Goal: Navigation & Orientation: Find specific page/section

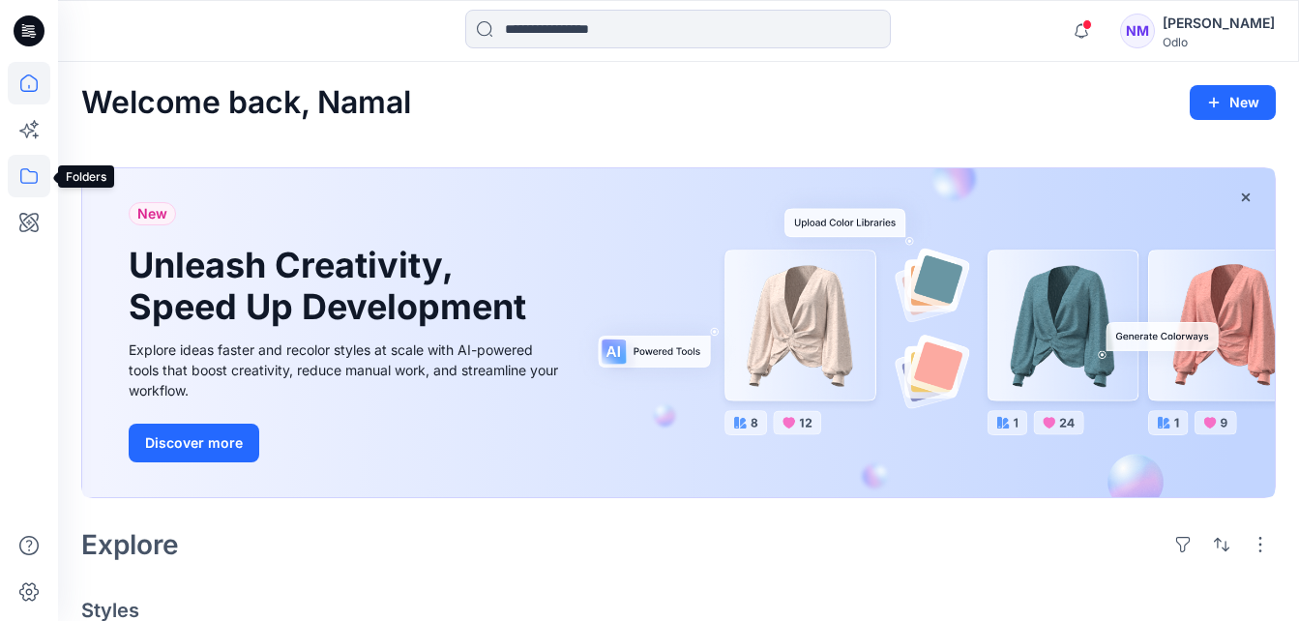
click at [27, 177] on icon at bounding box center [29, 176] width 43 height 43
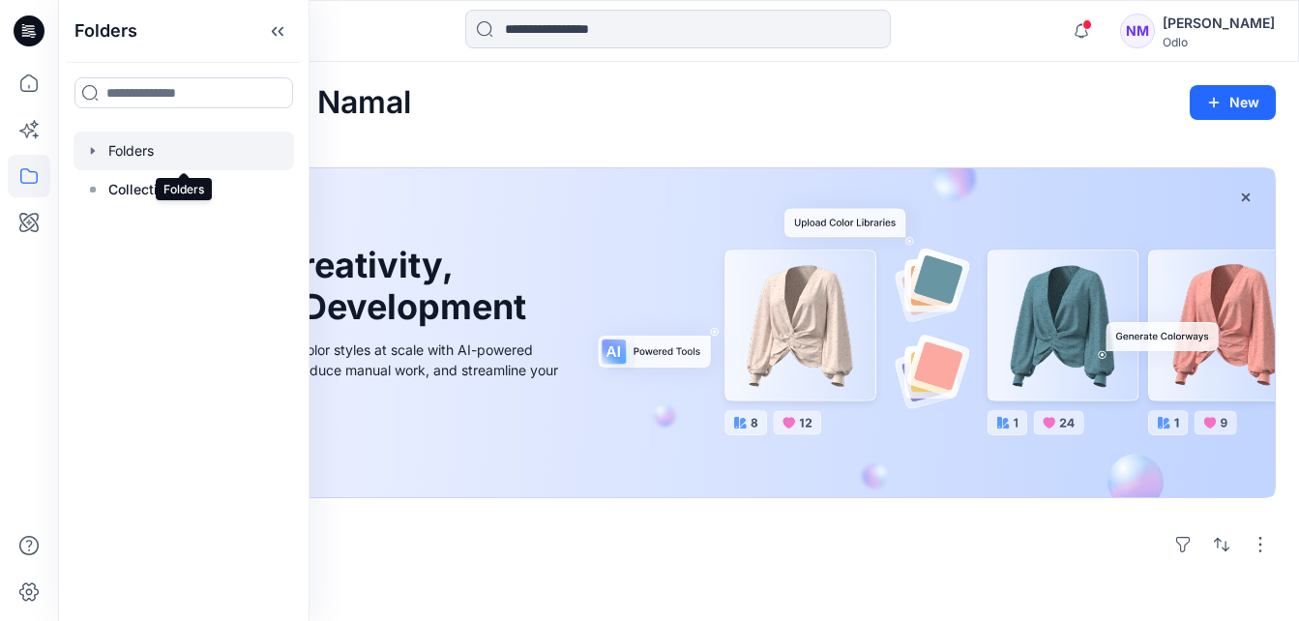
click at [148, 150] on div at bounding box center [184, 151] width 221 height 39
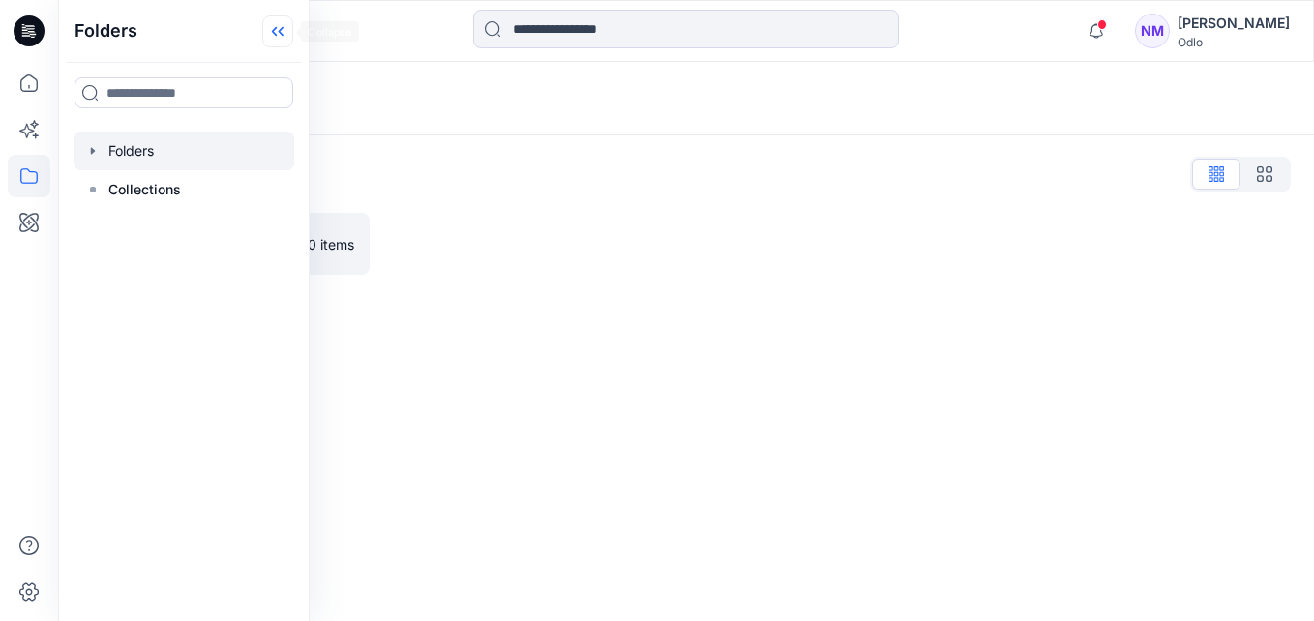
click at [278, 38] on icon at bounding box center [277, 31] width 31 height 32
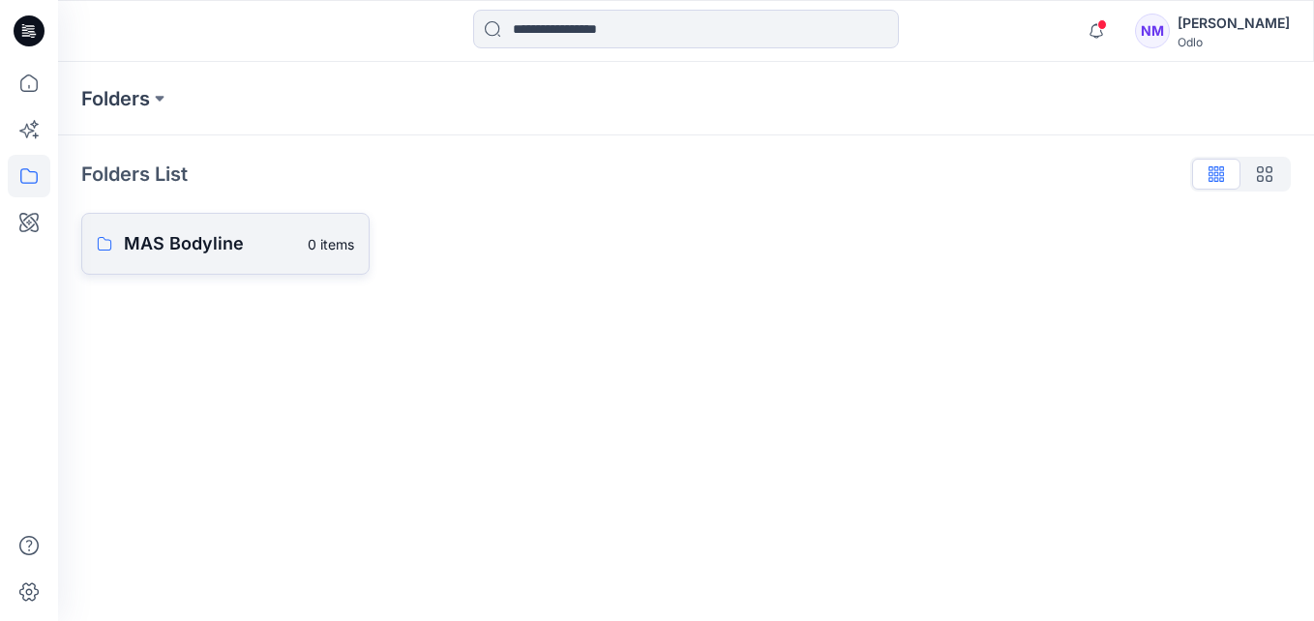
click at [214, 255] on p "MAS Bodyline" at bounding box center [210, 243] width 172 height 27
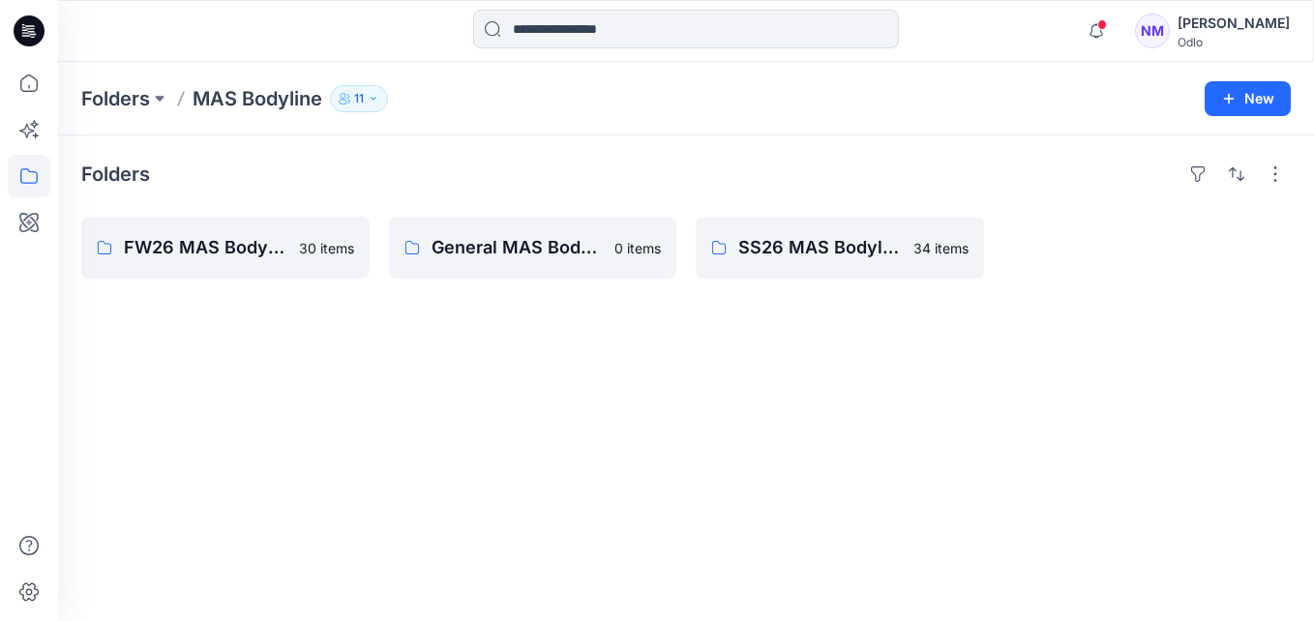
click at [748, 432] on div "Folders FW26 MAS Bodyline 30 items General MAS Bodyline 0 items SS26 MAS Bodyli…" at bounding box center [686, 378] width 1256 height 486
click at [1086, 31] on icon "button" at bounding box center [1096, 31] width 37 height 39
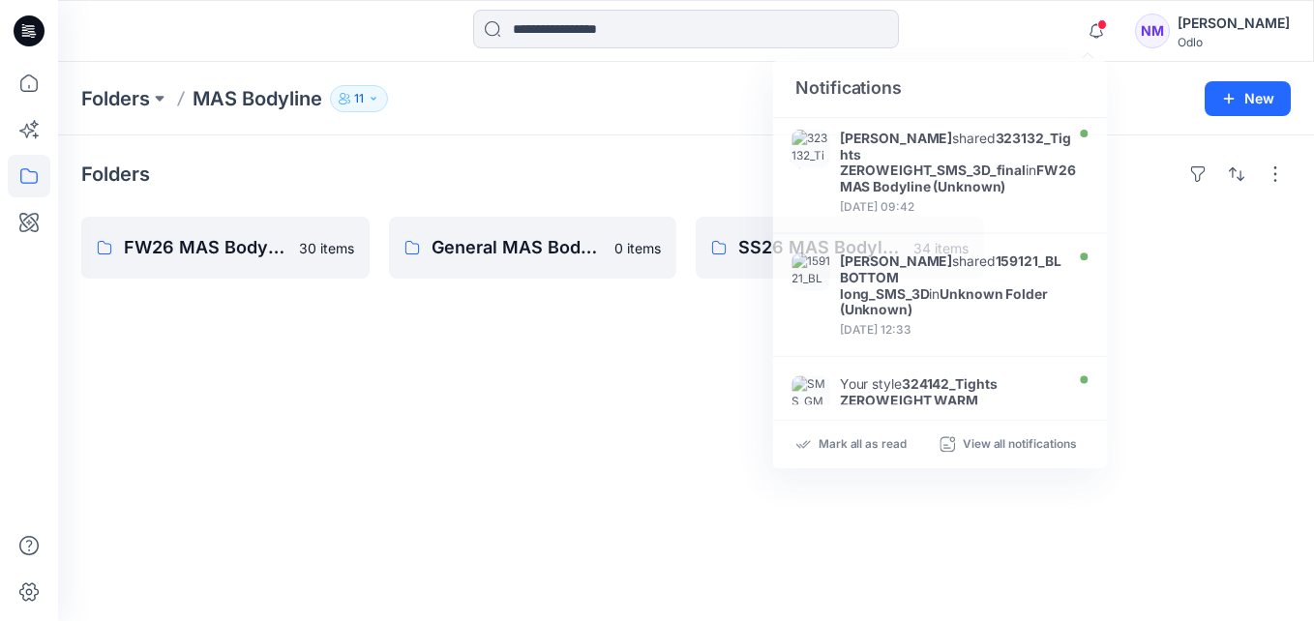
click at [24, 518] on div at bounding box center [29, 341] width 43 height 559
